Goal: Task Accomplishment & Management: Use online tool/utility

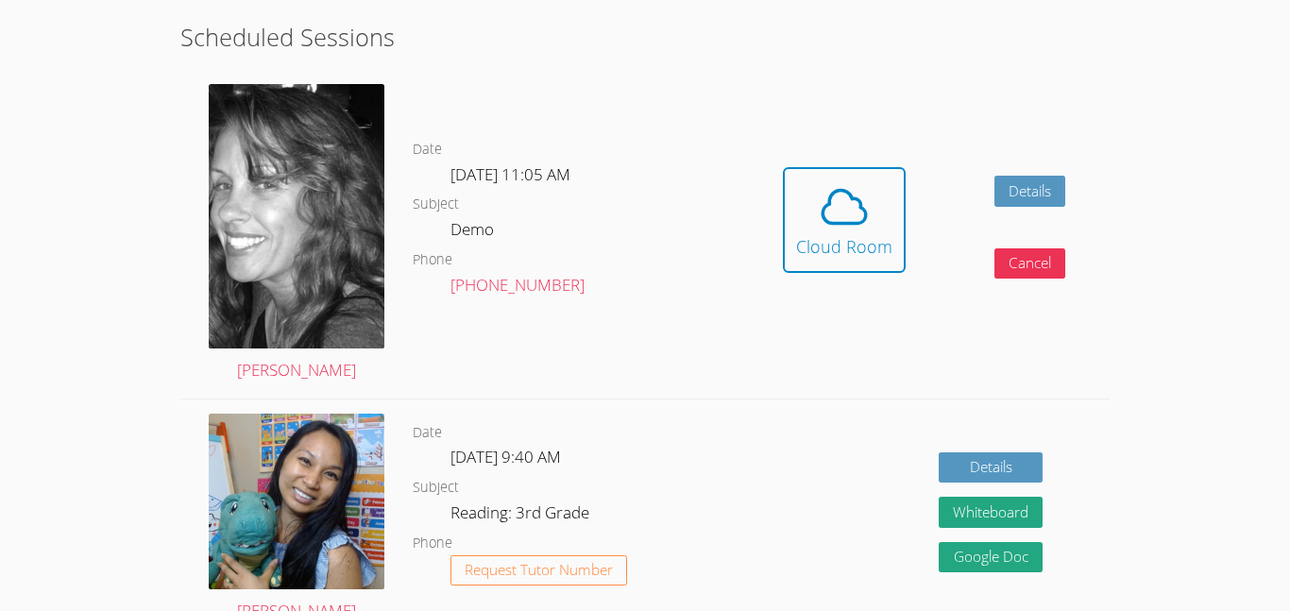
scroll to position [352, 0]
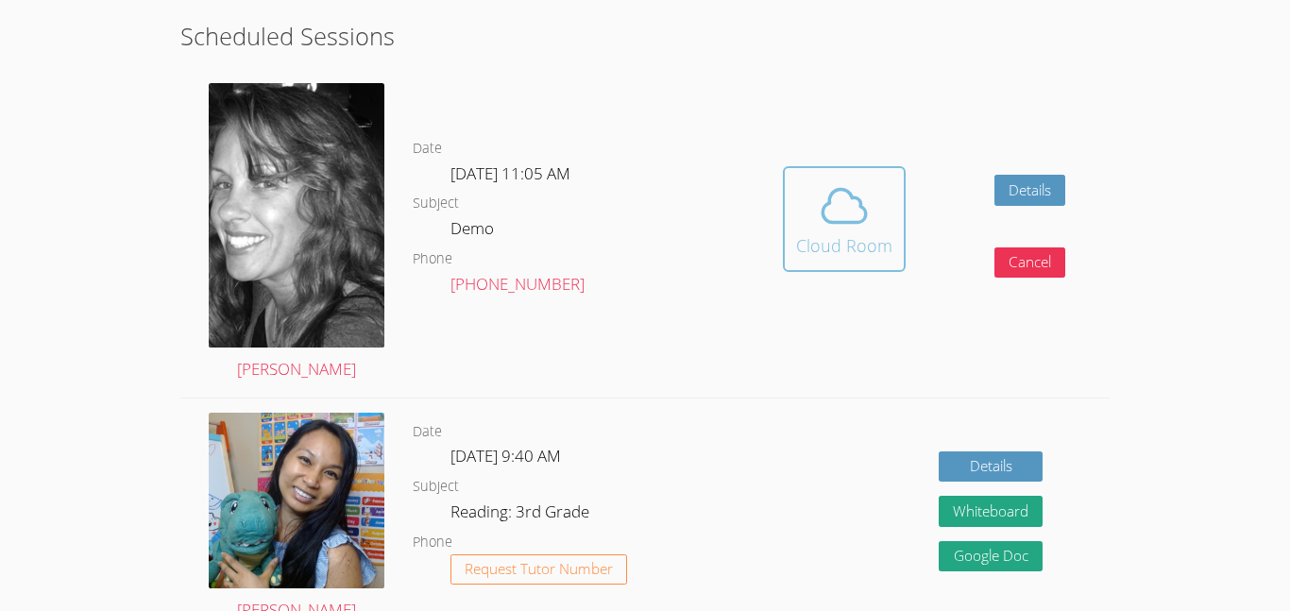
click at [865, 224] on icon at bounding box center [844, 205] width 53 height 53
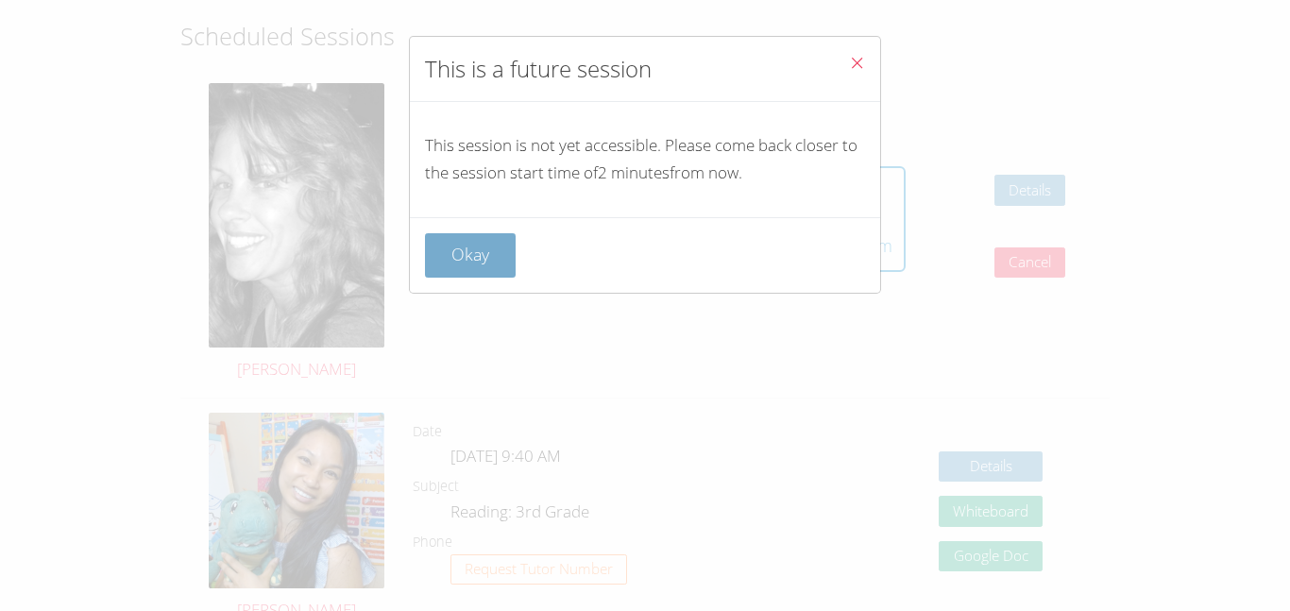
click at [490, 250] on button "Okay" at bounding box center [470, 255] width 91 height 44
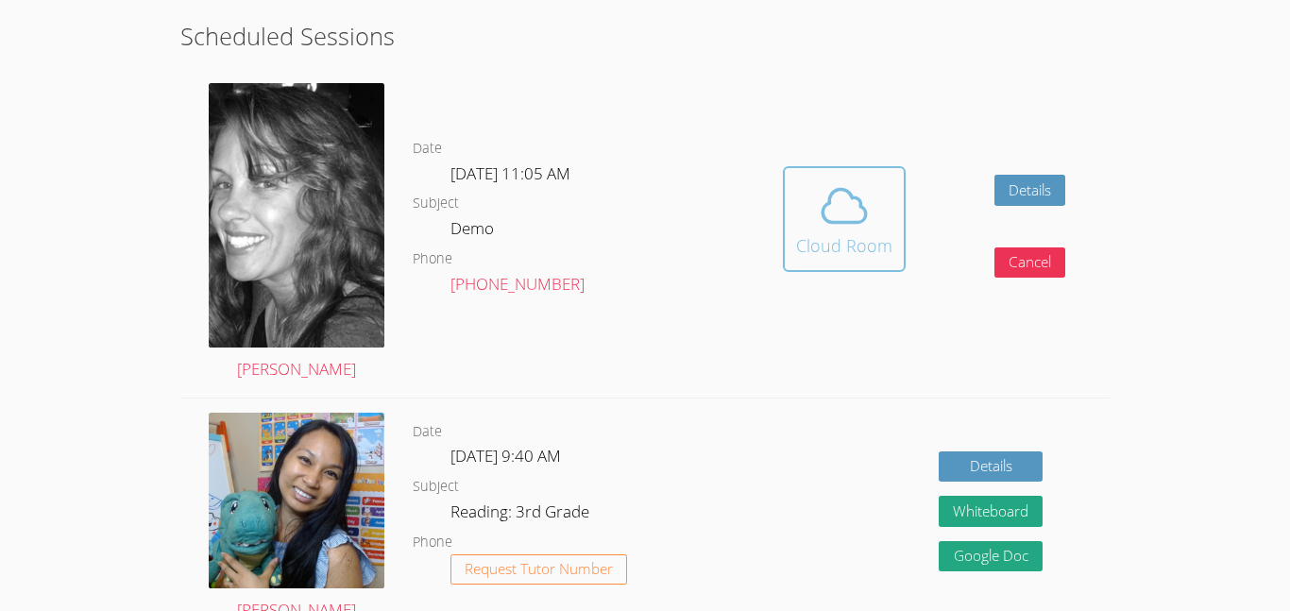
click at [859, 228] on icon at bounding box center [844, 205] width 53 height 53
click at [852, 228] on icon at bounding box center [844, 205] width 53 height 53
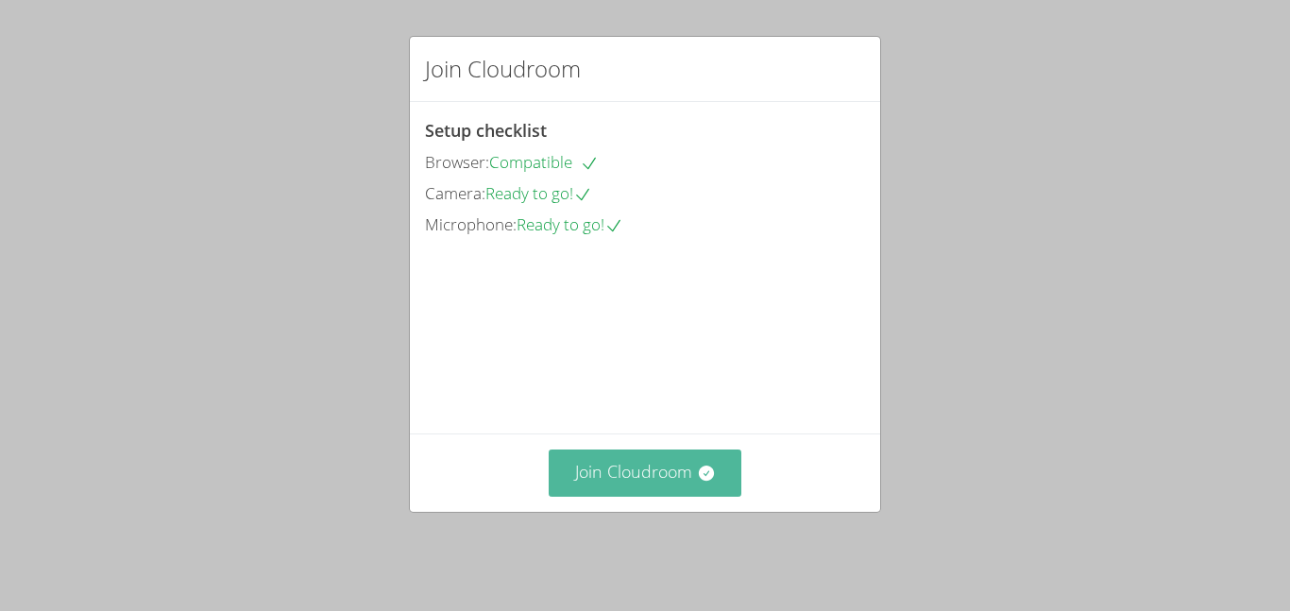
click at [655, 482] on button "Join Cloudroom" at bounding box center [646, 472] width 194 height 46
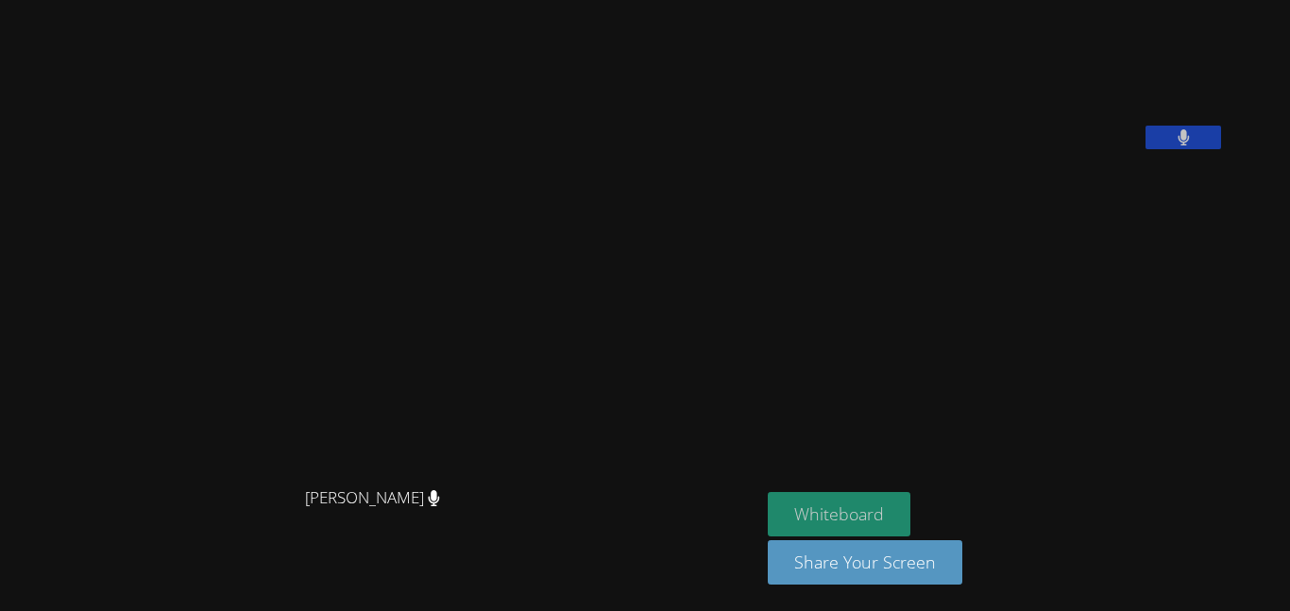
click at [867, 503] on button "Whiteboard" at bounding box center [839, 514] width 143 height 44
